Goal: Information Seeking & Learning: Learn about a topic

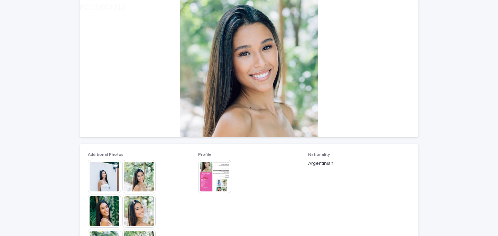
scroll to position [66, 0]
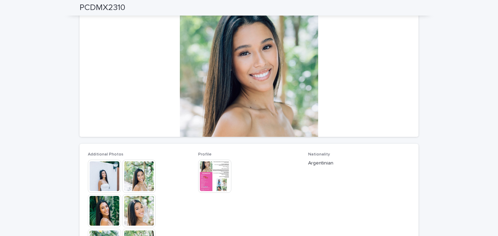
click at [249, 120] on div at bounding box center [249, 68] width 339 height 138
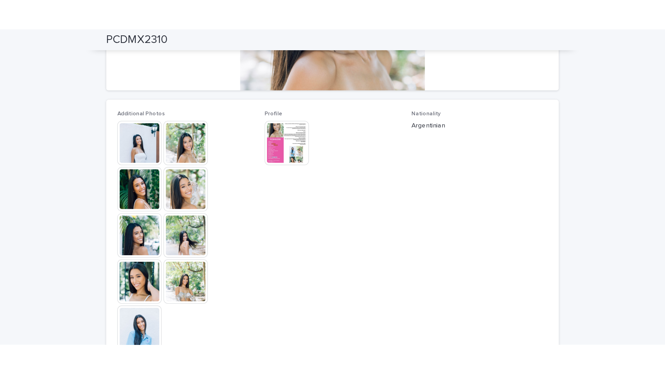
scroll to position [158, 0]
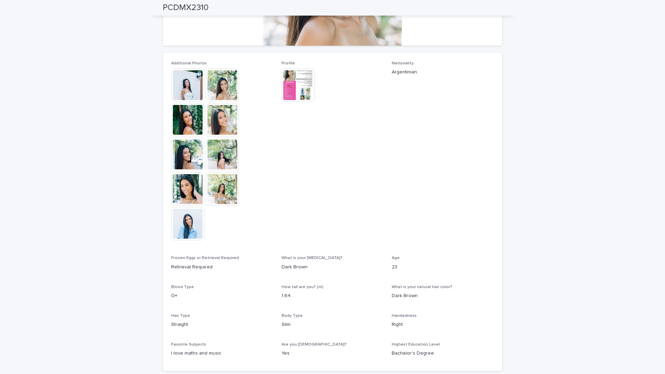
click at [190, 91] on img at bounding box center [187, 85] width 33 height 33
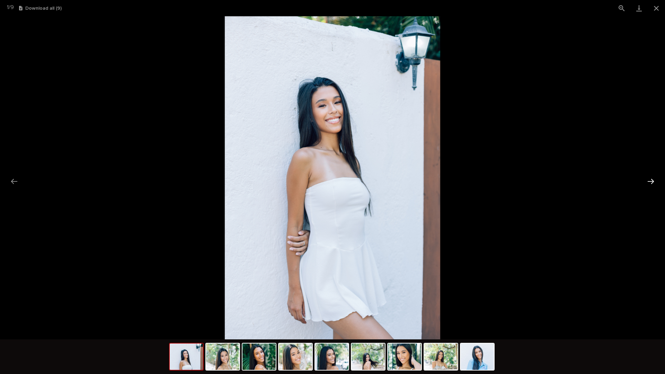
click at [498, 182] on button "Next slide" at bounding box center [650, 180] width 15 height 13
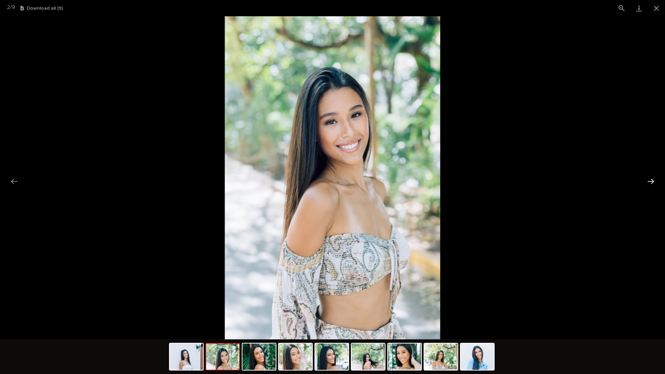
click at [498, 182] on button "Next slide" at bounding box center [650, 180] width 15 height 13
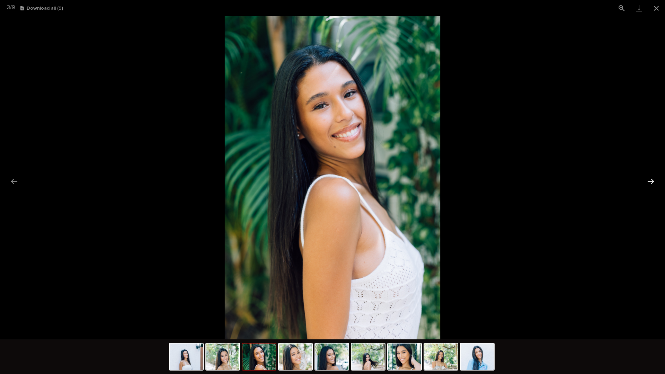
click at [498, 182] on button "Next slide" at bounding box center [650, 180] width 15 height 13
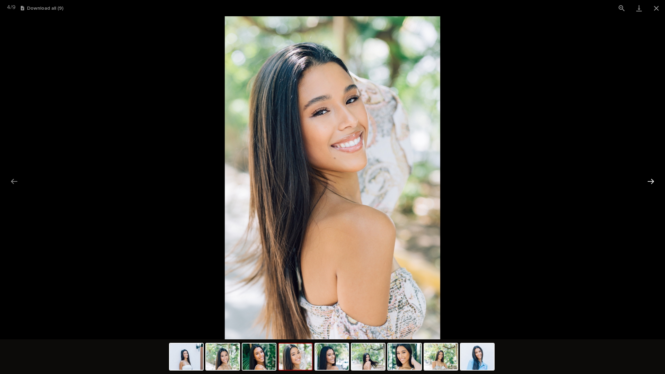
click at [498, 182] on button "Next slide" at bounding box center [650, 180] width 15 height 13
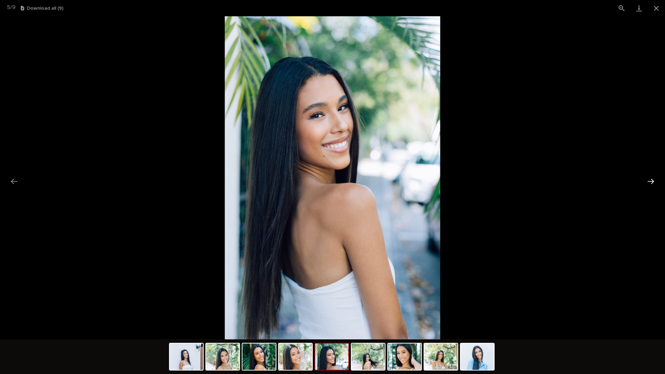
click at [498, 182] on button "Next slide" at bounding box center [650, 180] width 15 height 13
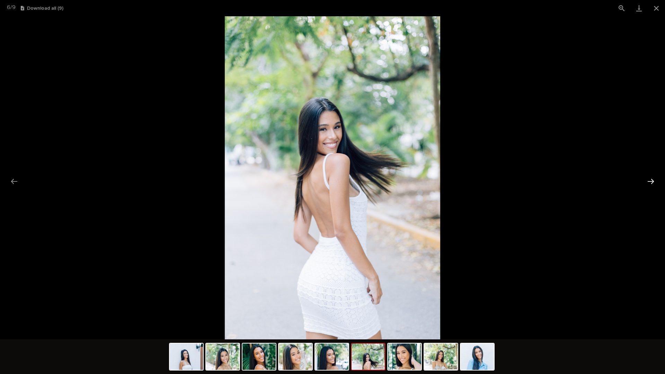
click at [498, 182] on button "Next slide" at bounding box center [650, 180] width 15 height 13
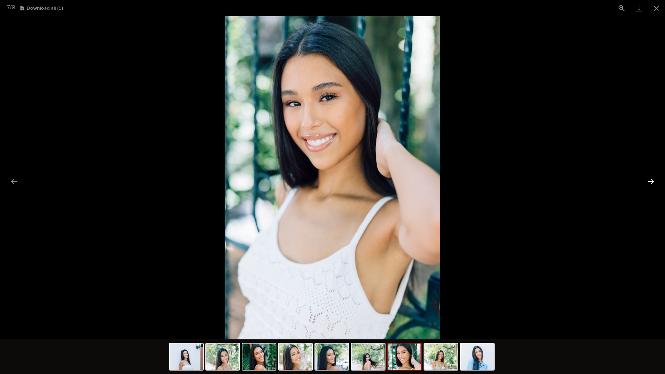
click at [498, 182] on button "Next slide" at bounding box center [650, 180] width 15 height 13
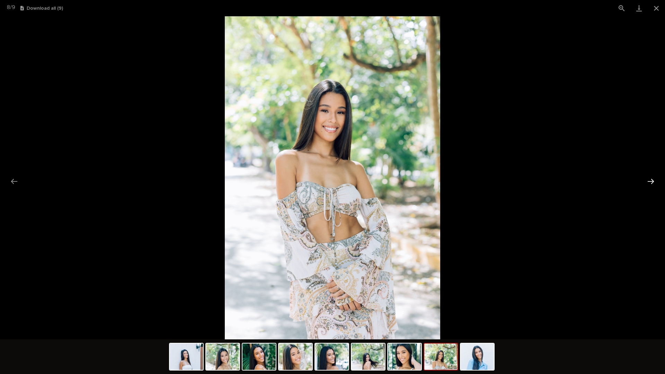
click at [498, 182] on button "Next slide" at bounding box center [650, 180] width 15 height 13
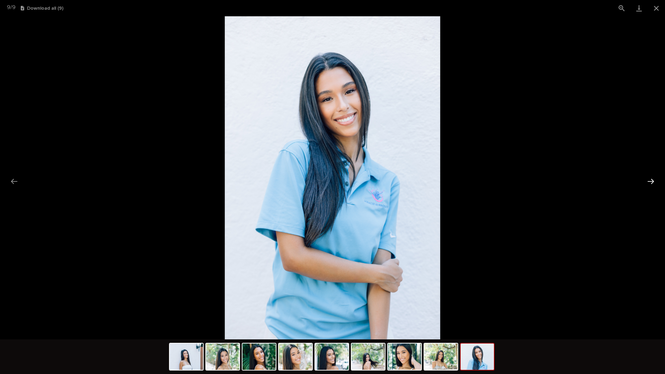
click at [498, 182] on button "Next slide" at bounding box center [650, 180] width 15 height 13
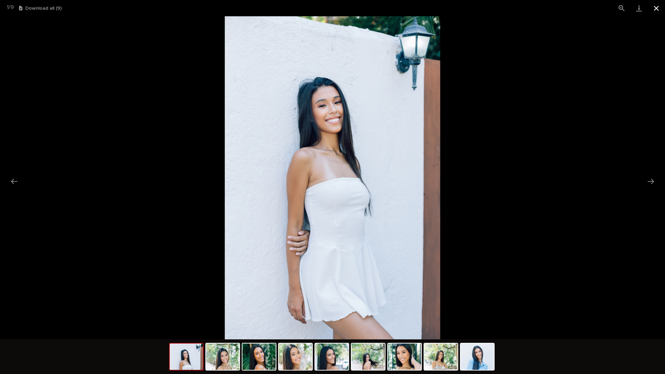
click at [498, 14] on button "Close gallery" at bounding box center [655, 8] width 17 height 16
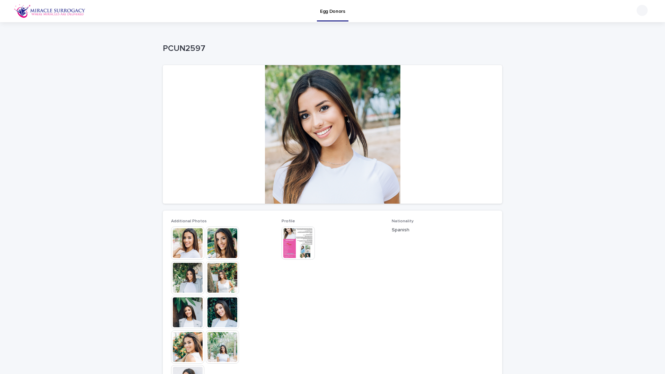
click at [192, 236] on img at bounding box center [187, 242] width 33 height 33
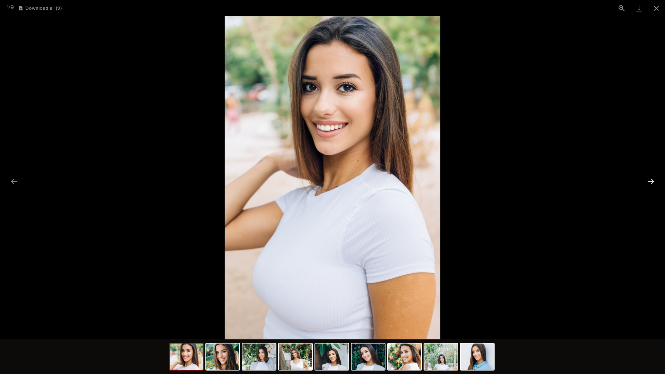
click at [498, 177] on button "Next slide" at bounding box center [650, 180] width 15 height 13
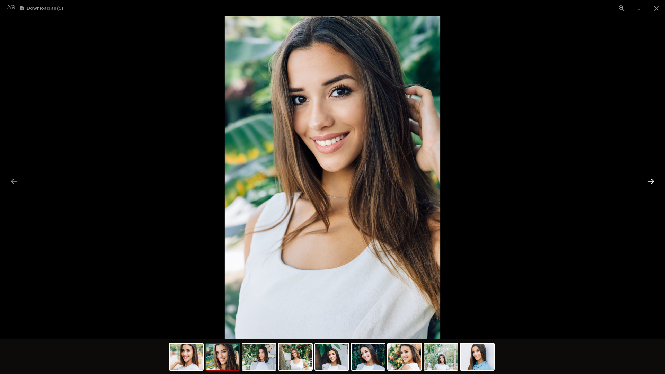
click at [498, 177] on button "Next slide" at bounding box center [650, 180] width 15 height 13
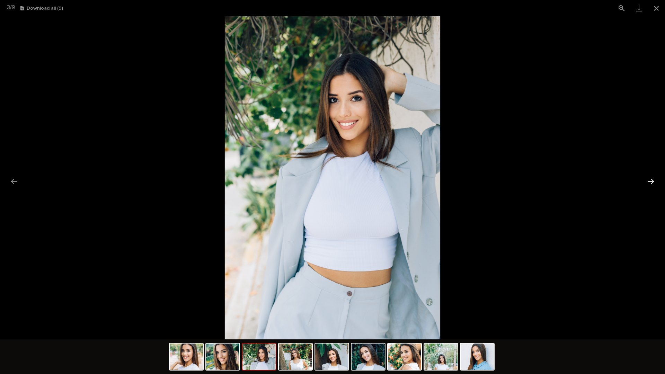
click at [498, 177] on button "Next slide" at bounding box center [650, 180] width 15 height 13
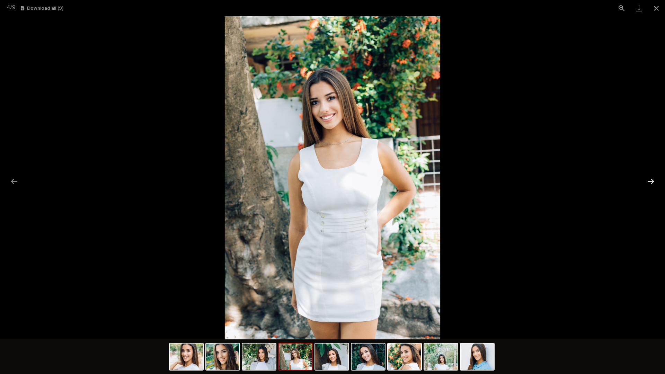
click at [498, 177] on button "Next slide" at bounding box center [650, 180] width 15 height 13
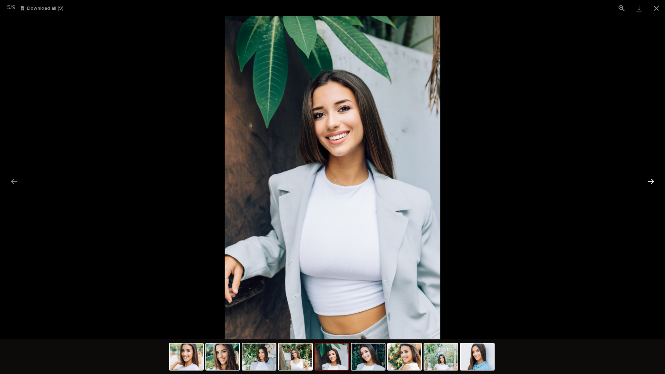
click at [498, 177] on button "Next slide" at bounding box center [650, 180] width 15 height 13
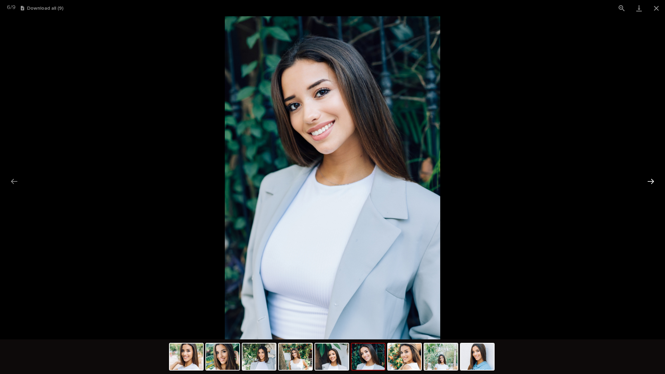
click at [498, 177] on button "Next slide" at bounding box center [650, 180] width 15 height 13
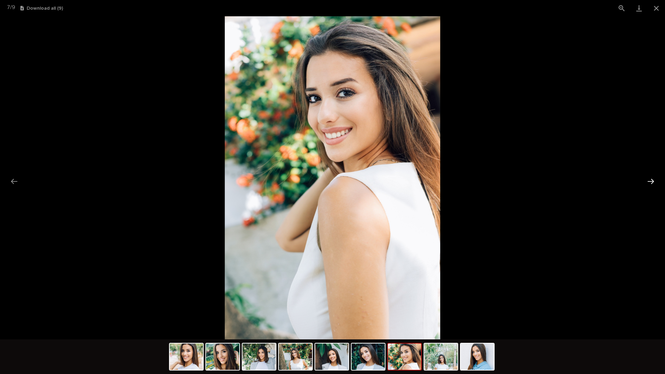
click at [498, 177] on button "Next slide" at bounding box center [650, 180] width 15 height 13
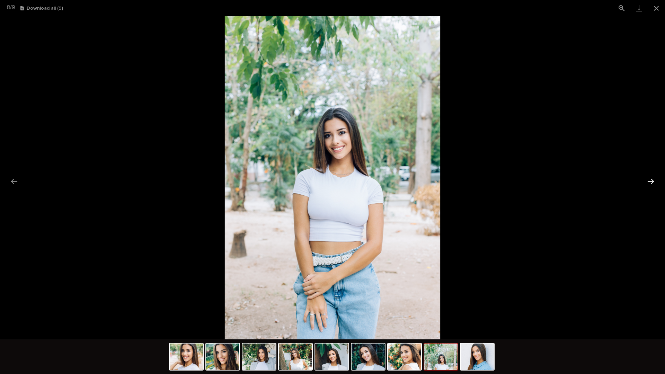
click at [498, 177] on button "Next slide" at bounding box center [650, 180] width 15 height 13
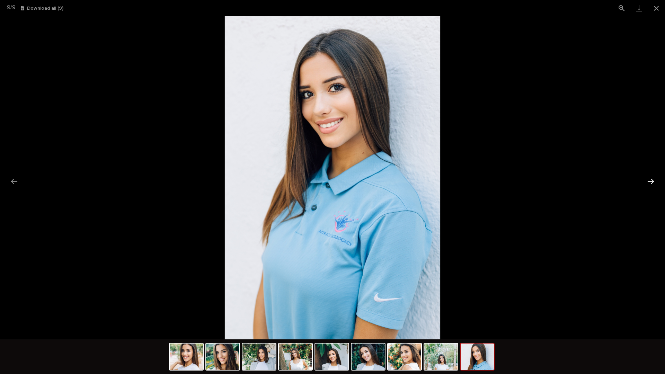
click at [498, 177] on button "Next slide" at bounding box center [650, 180] width 15 height 13
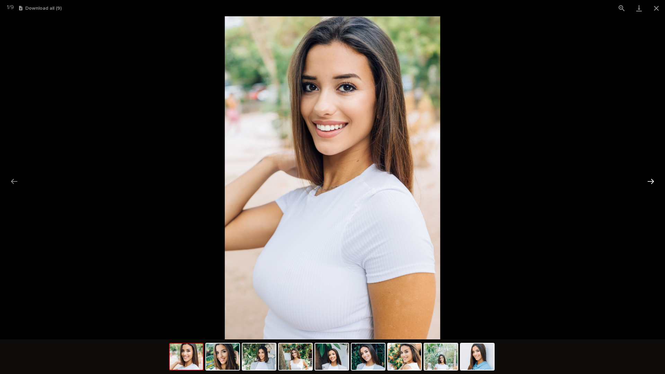
click at [498, 177] on button "Next slide" at bounding box center [650, 180] width 15 height 13
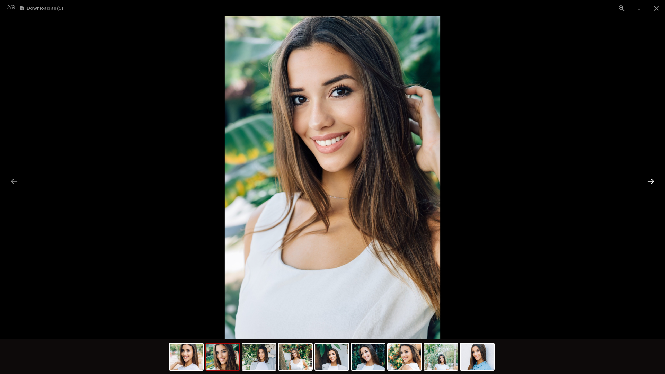
click at [498, 177] on button "Next slide" at bounding box center [650, 180] width 15 height 13
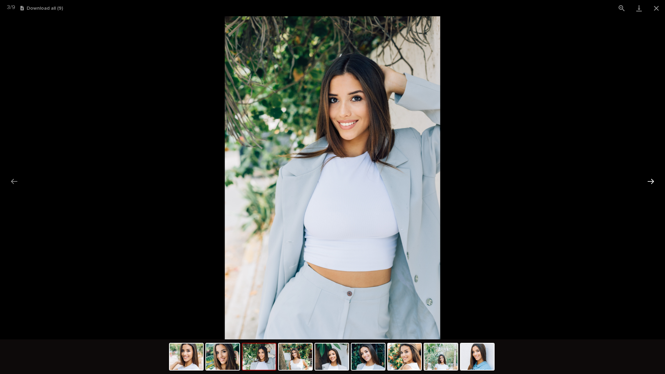
click at [498, 177] on button "Next slide" at bounding box center [650, 180] width 15 height 13
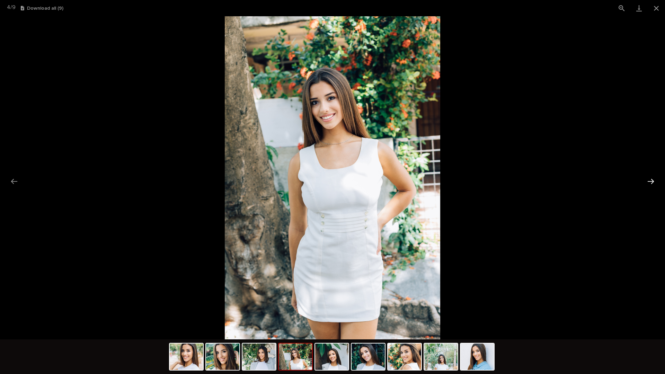
click at [498, 177] on button "Next slide" at bounding box center [650, 180] width 15 height 13
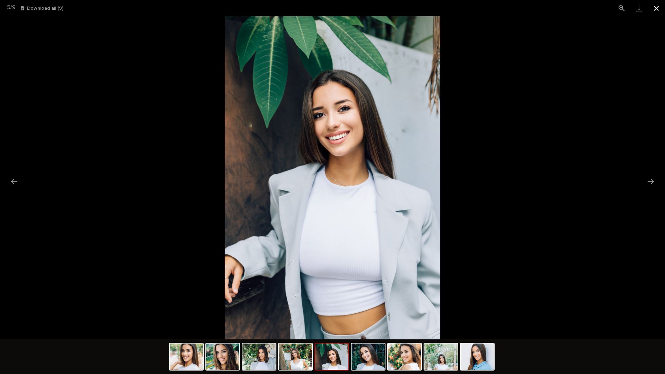
click at [498, 6] on button "Close gallery" at bounding box center [655, 8] width 17 height 16
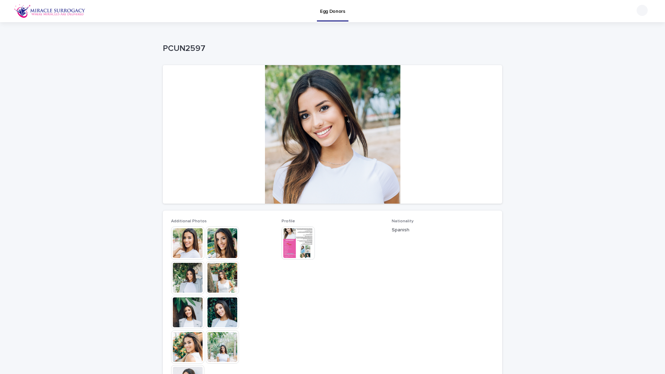
click at [296, 234] on img at bounding box center [297, 242] width 33 height 33
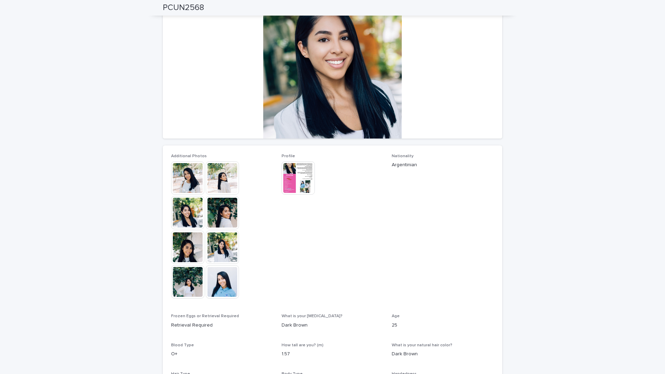
scroll to position [65, 0]
click at [192, 177] on img at bounding box center [187, 177] width 33 height 33
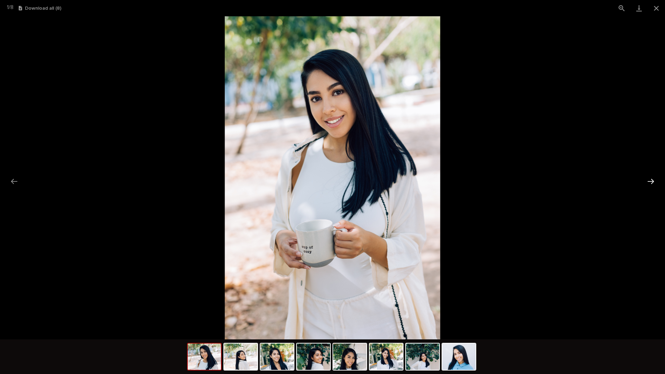
click at [498, 177] on button "Next slide" at bounding box center [650, 180] width 15 height 13
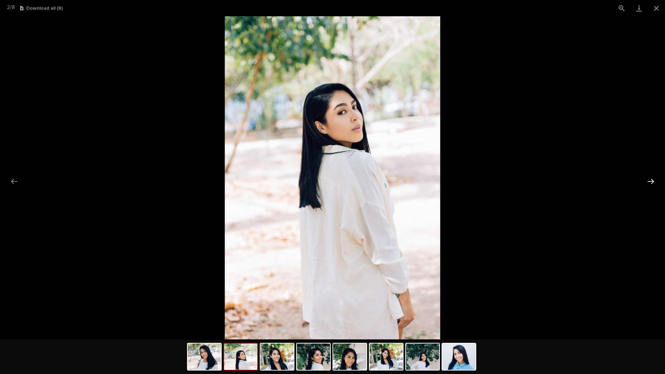
click at [498, 177] on button "Next slide" at bounding box center [650, 180] width 15 height 13
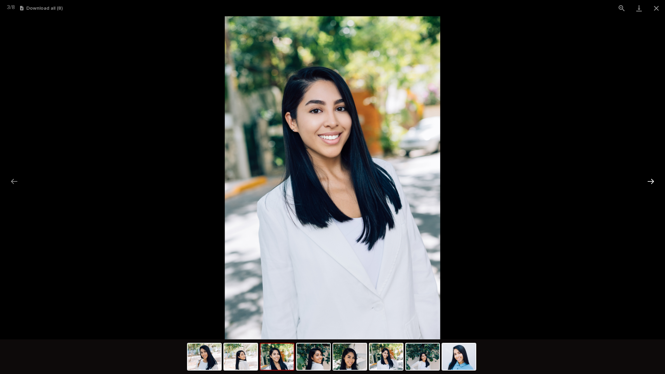
click at [498, 177] on button "Next slide" at bounding box center [650, 180] width 15 height 13
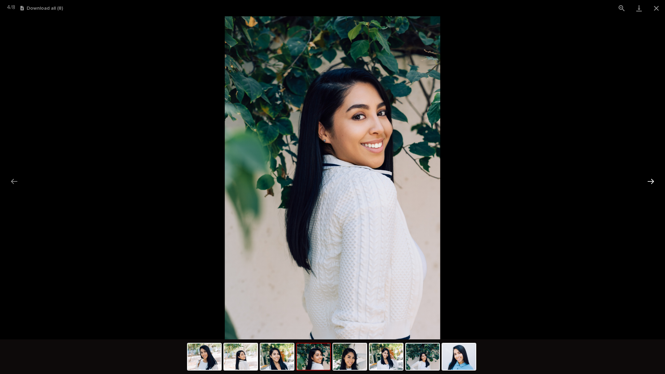
click at [498, 177] on button "Next slide" at bounding box center [650, 180] width 15 height 13
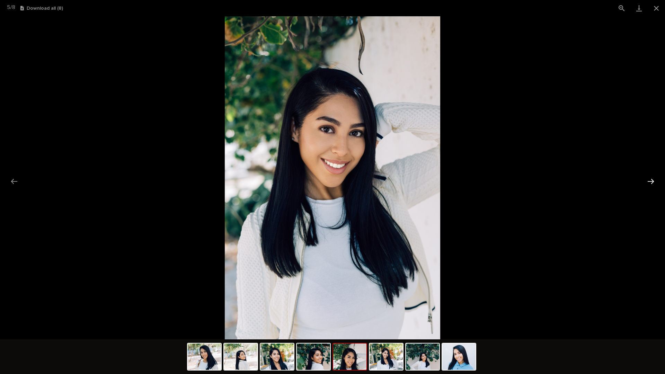
click at [498, 177] on button "Next slide" at bounding box center [650, 180] width 15 height 13
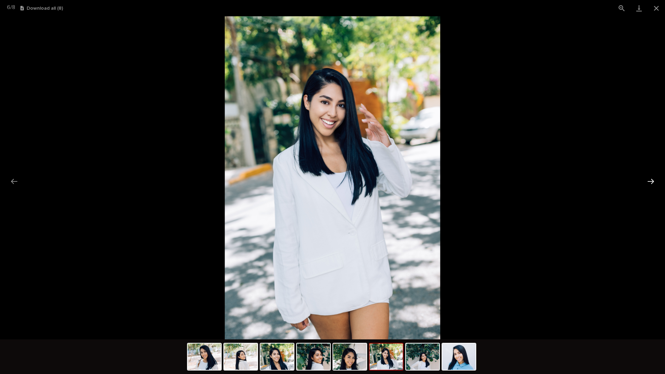
click at [498, 177] on button "Next slide" at bounding box center [650, 180] width 15 height 13
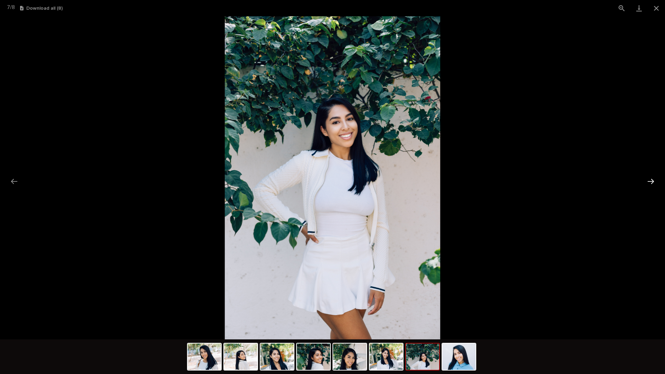
click at [498, 177] on button "Next slide" at bounding box center [650, 180] width 15 height 13
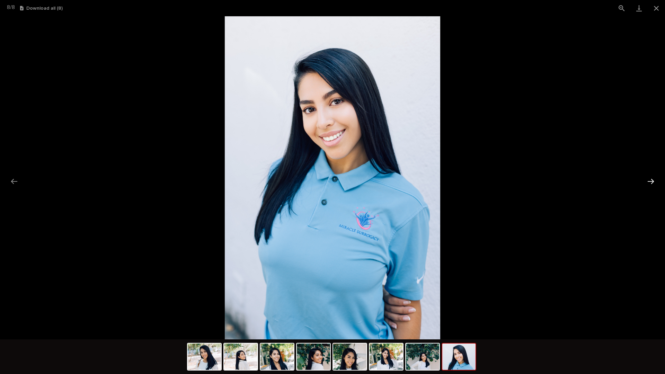
click at [498, 177] on button "Next slide" at bounding box center [650, 180] width 15 height 13
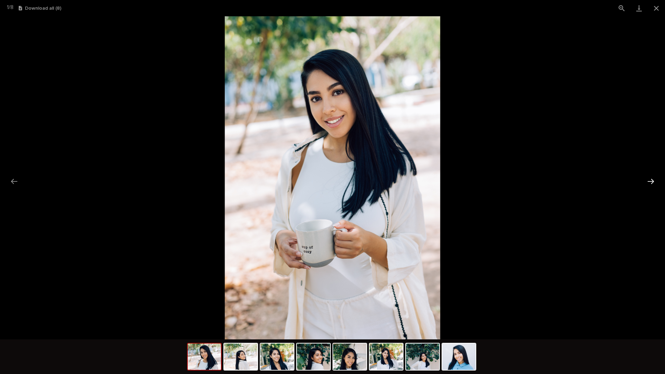
click at [498, 177] on button "Next slide" at bounding box center [650, 180] width 15 height 13
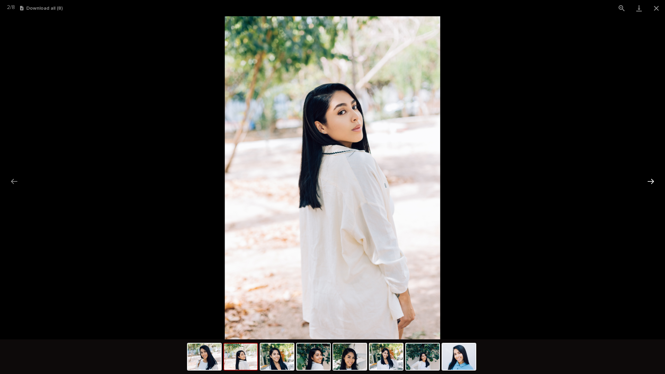
click at [498, 177] on button "Next slide" at bounding box center [650, 180] width 15 height 13
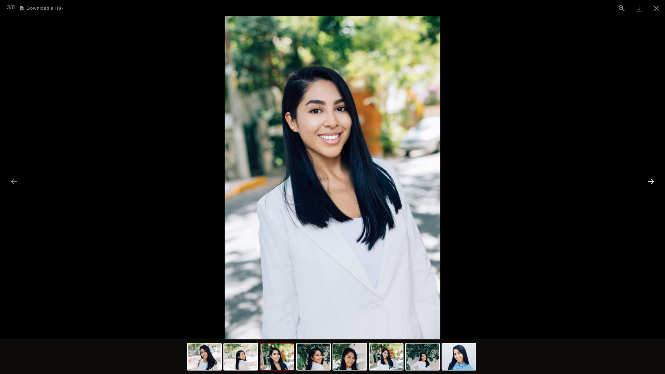
click at [498, 178] on button "Next slide" at bounding box center [650, 180] width 15 height 13
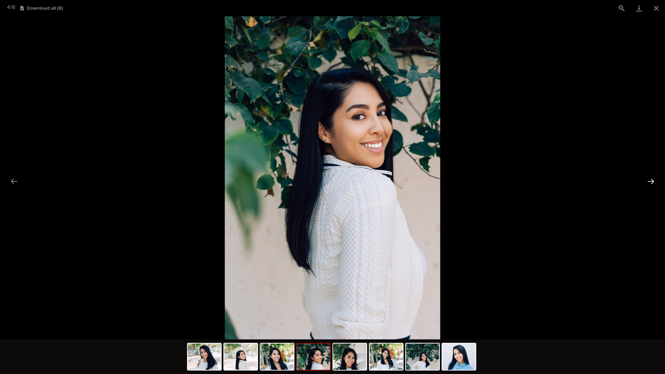
click at [498, 178] on button "Next slide" at bounding box center [650, 180] width 15 height 13
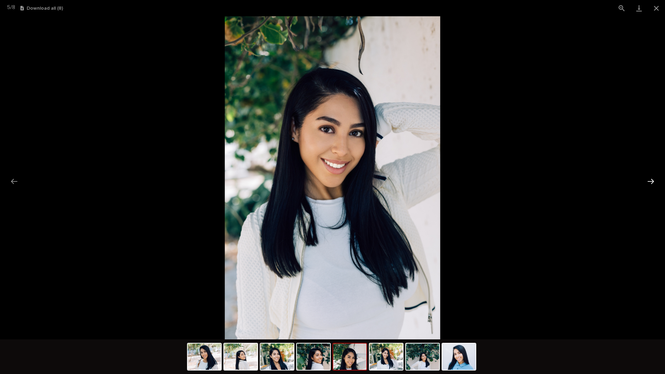
click at [498, 178] on button "Next slide" at bounding box center [650, 180] width 15 height 13
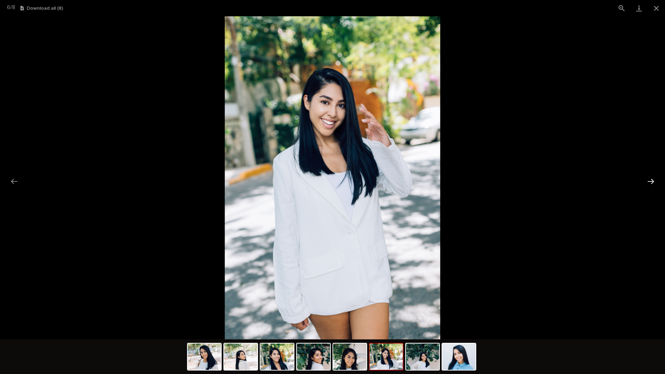
click at [498, 178] on button "Next slide" at bounding box center [650, 180] width 15 height 13
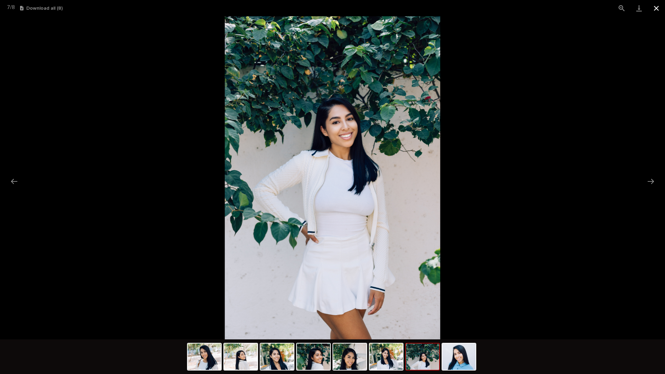
click at [498, 6] on button "Close gallery" at bounding box center [655, 8] width 17 height 16
